Goal: Transaction & Acquisition: Purchase product/service

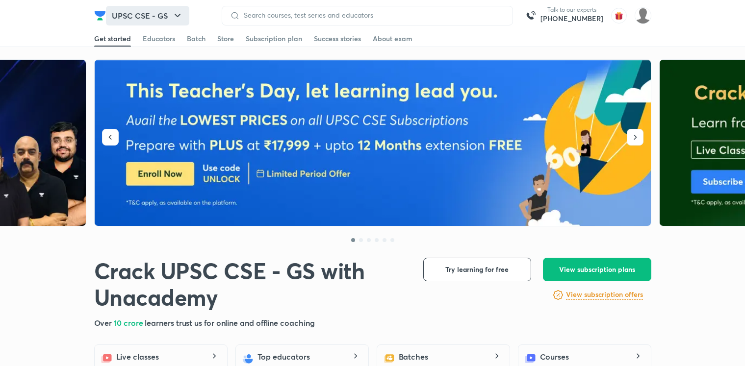
click at [177, 18] on icon "button" at bounding box center [178, 16] width 12 height 12
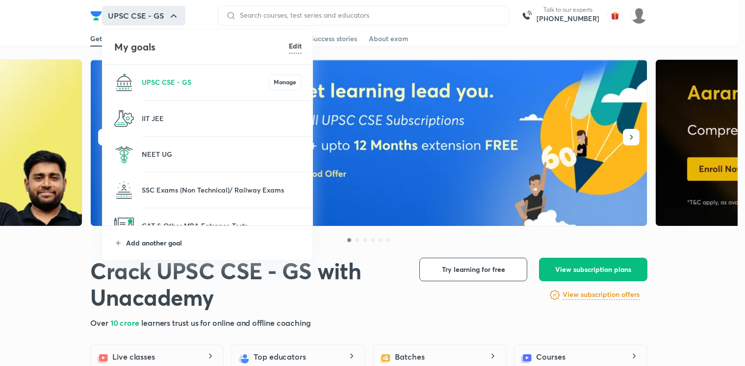
click at [155, 238] on p "Add another goal" at bounding box center [214, 243] width 176 height 10
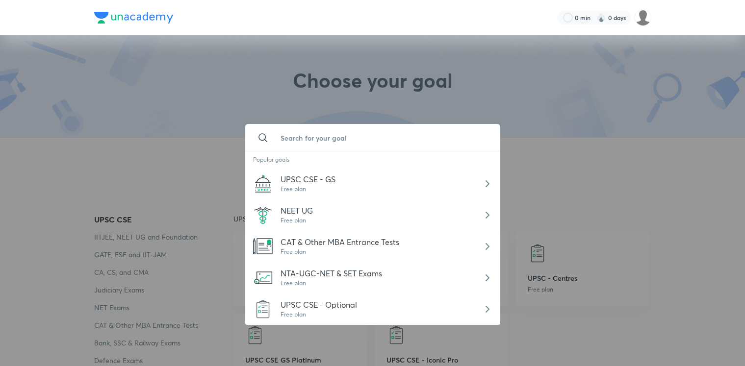
click at [371, 148] on input "text" at bounding box center [383, 138] width 220 height 26
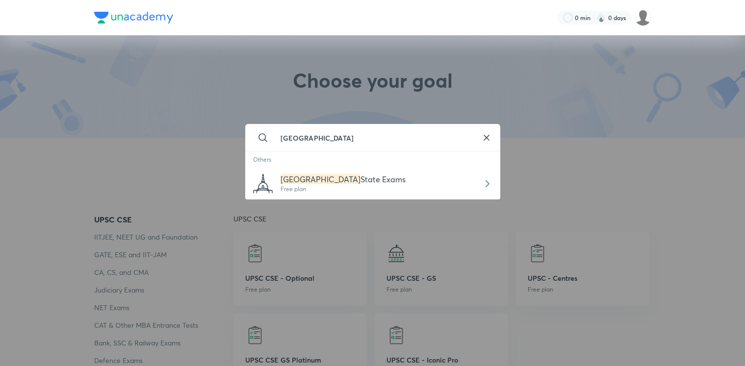
click at [369, 182] on div "Bihar State Exams Free plan" at bounding box center [372, 183] width 255 height 31
type input "Bihar State Exams"
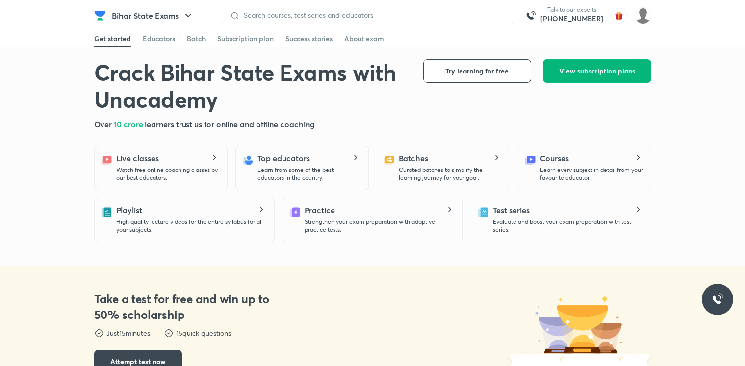
click at [568, 68] on span "View subscription plans" at bounding box center [597, 71] width 76 height 10
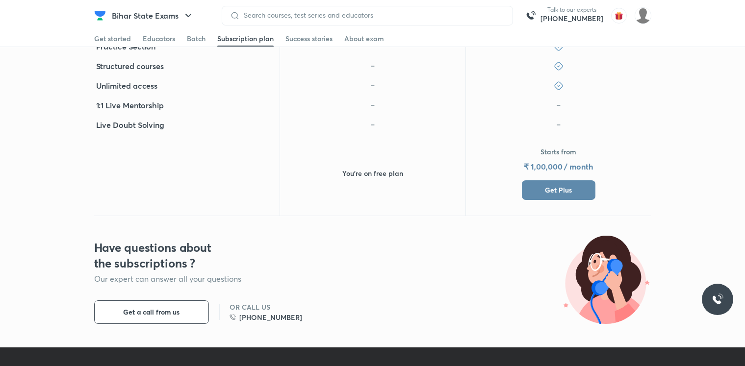
scroll to position [442, 0]
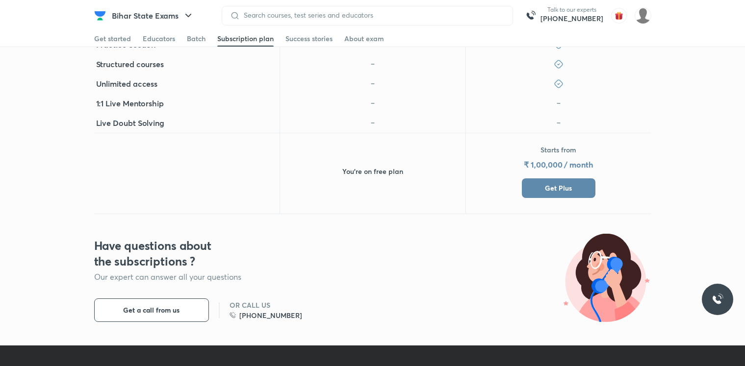
click at [554, 182] on button "Get Plus" at bounding box center [559, 189] width 74 height 20
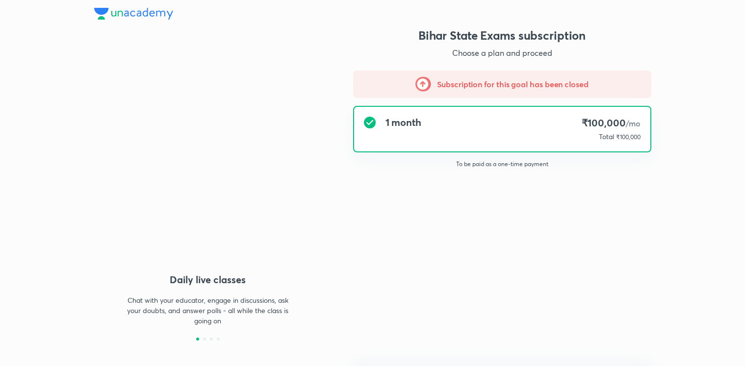
type input "NIKIST"
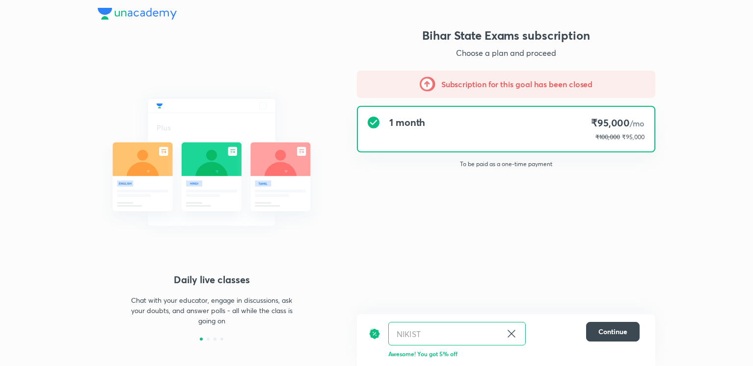
click at [143, 18] on img at bounding box center [137, 14] width 79 height 12
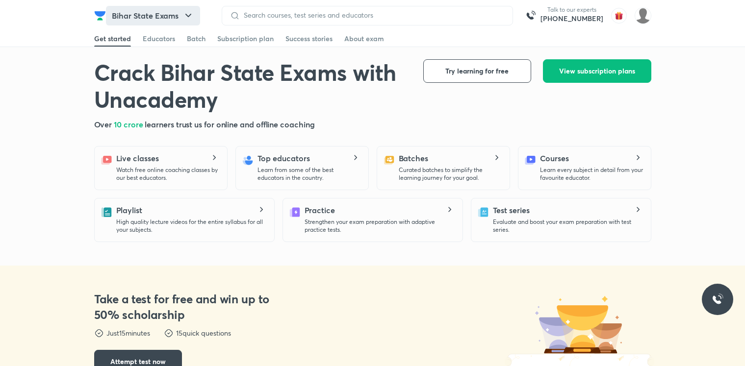
click at [177, 16] on button "Bihar State Exams" at bounding box center [153, 16] width 94 height 20
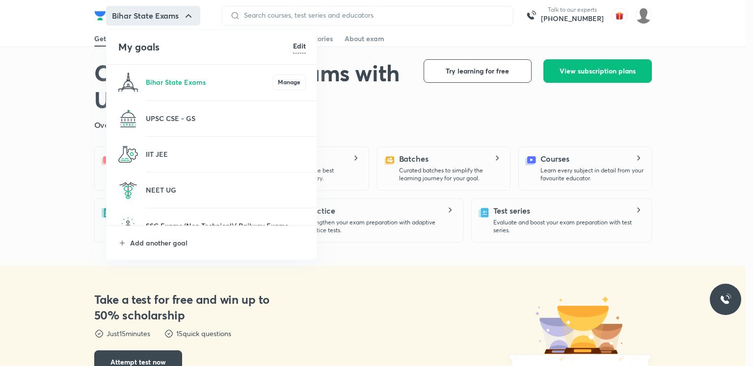
drag, startPoint x: 156, startPoint y: 118, endPoint x: 93, endPoint y: 87, distance: 70.9
click at [156, 117] on p "UPSC CSE - GS" at bounding box center [226, 118] width 160 height 10
